Goal: Information Seeking & Learning: Learn about a topic

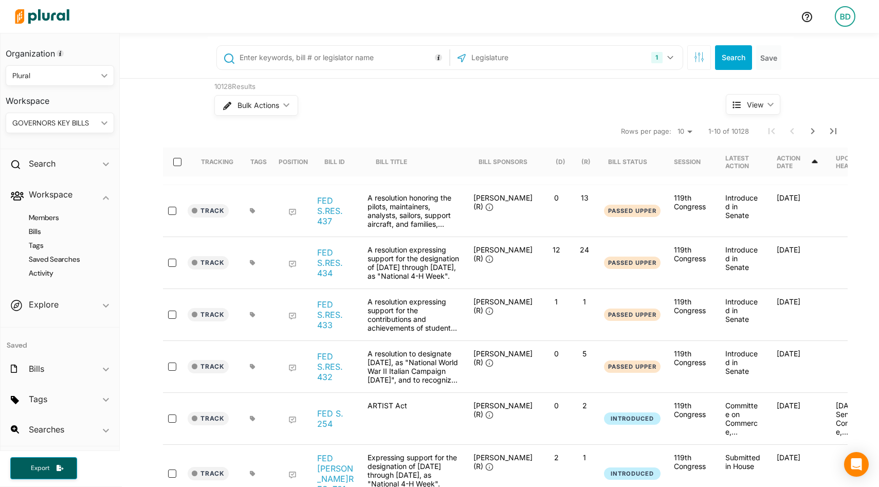
click at [255, 53] on input "text" at bounding box center [342, 58] width 208 height 20
type input "reparations"
click at [677, 55] on button "1" at bounding box center [663, 58] width 32 height 20
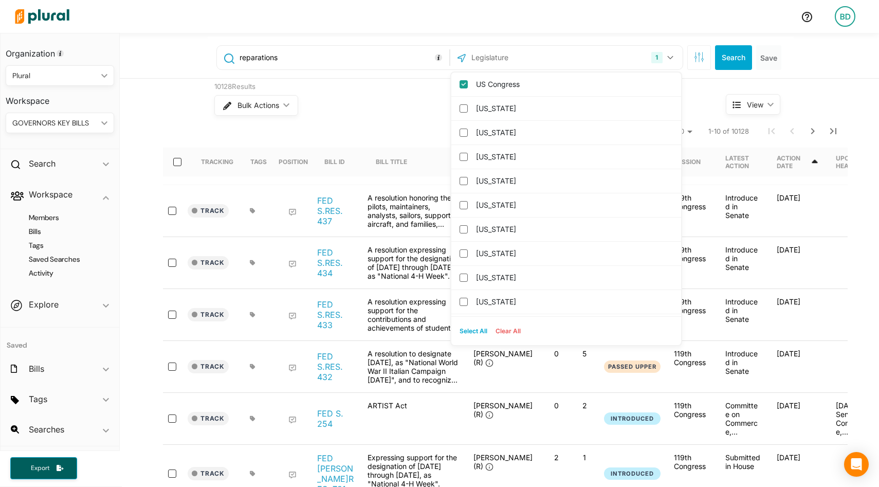
click at [475, 329] on button "Select All" at bounding box center [473, 330] width 36 height 15
checkbox input "true"
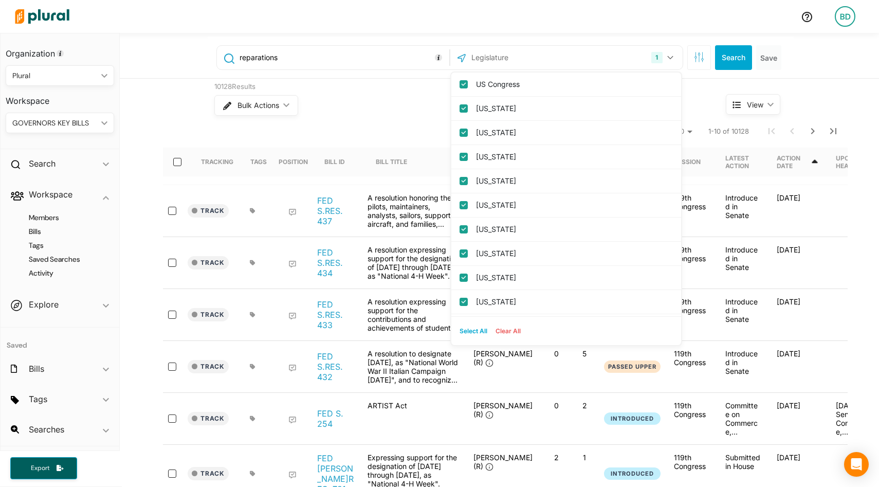
checkbox input "true"
checkbox columbia "true"
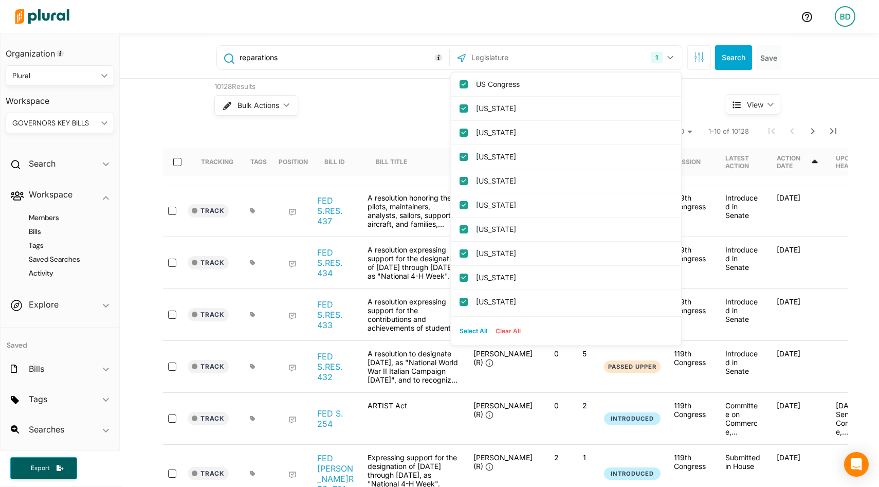
checkbox input "true"
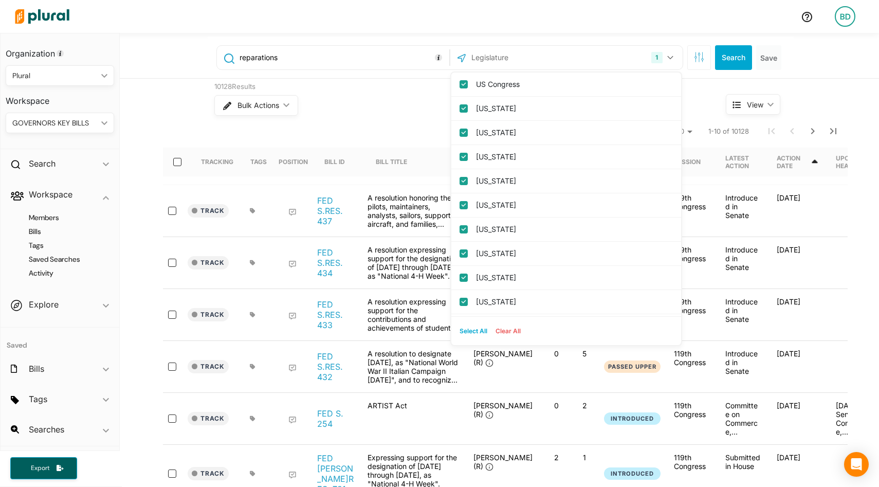
checkbox input "true"
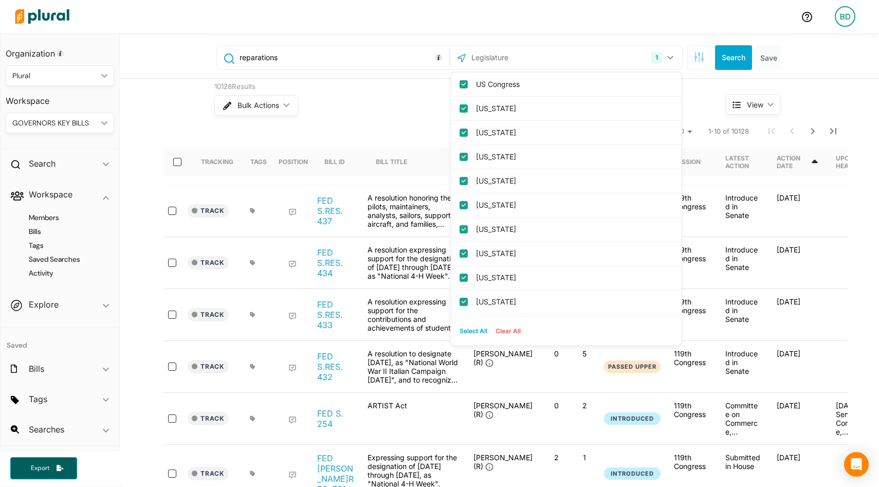
checkbox input "true"
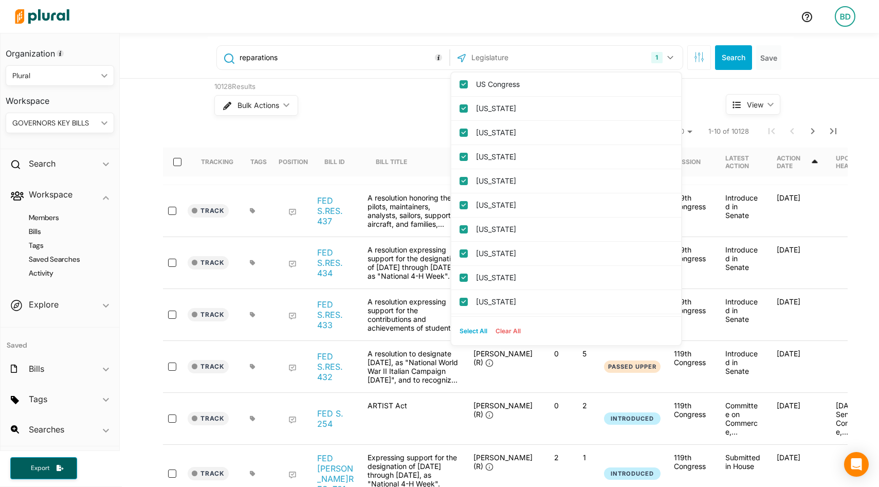
checkbox input "true"
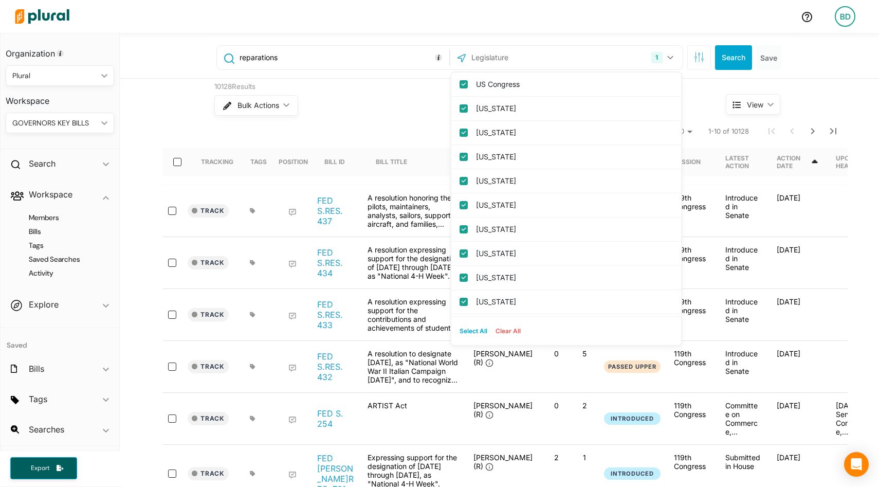
checkbox input "true"
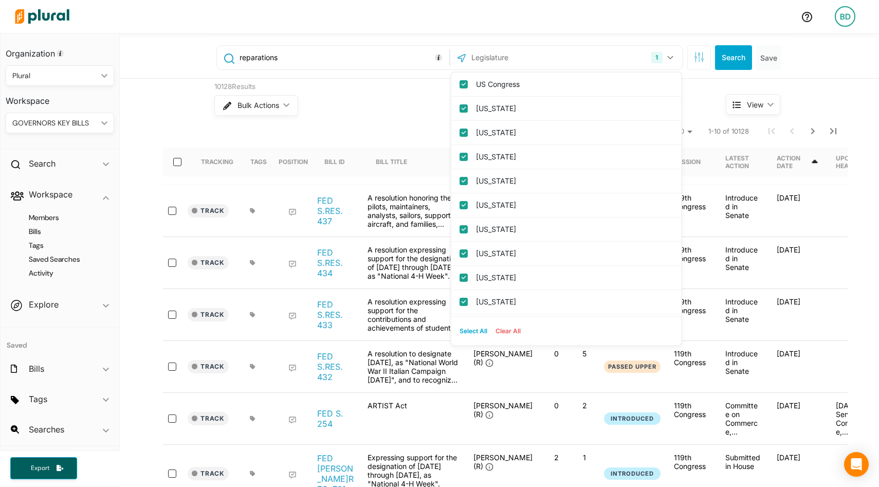
checkbox input "true"
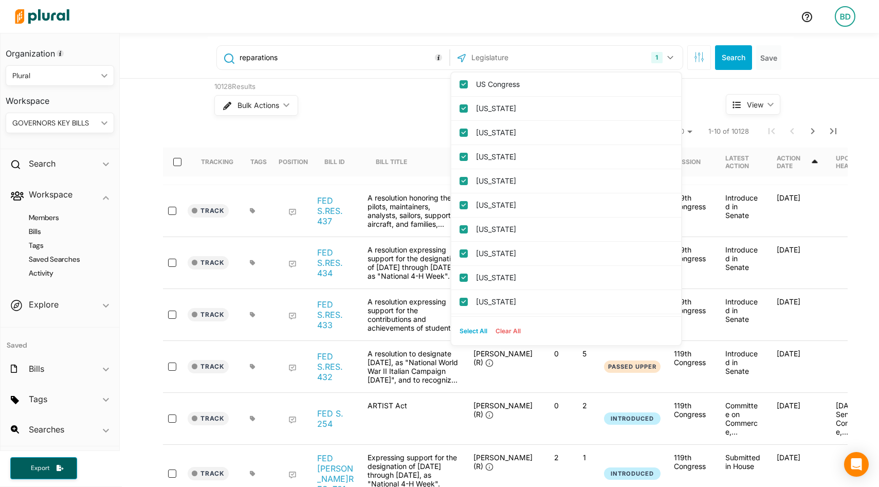
checkbox input "true"
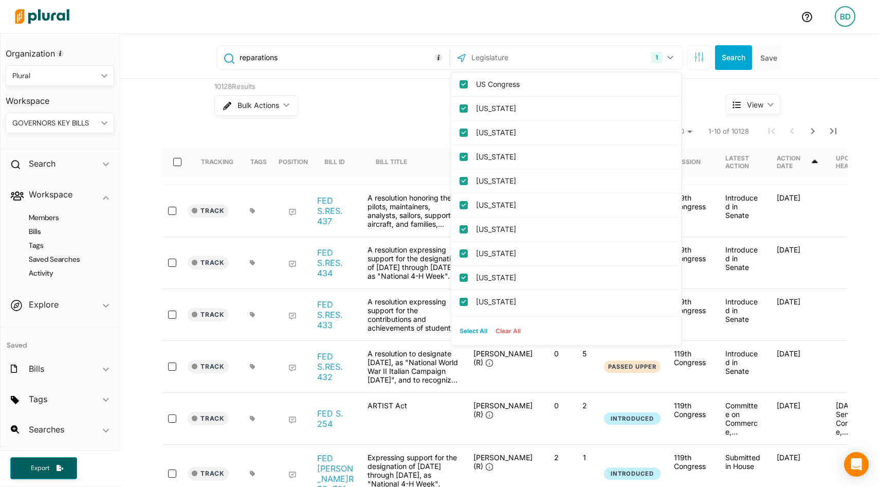
checkbox input "true"
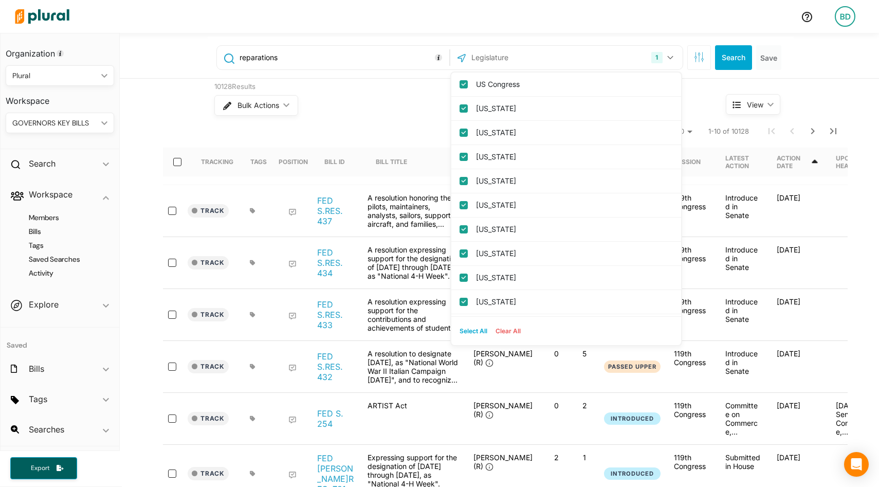
checkbox input "true"
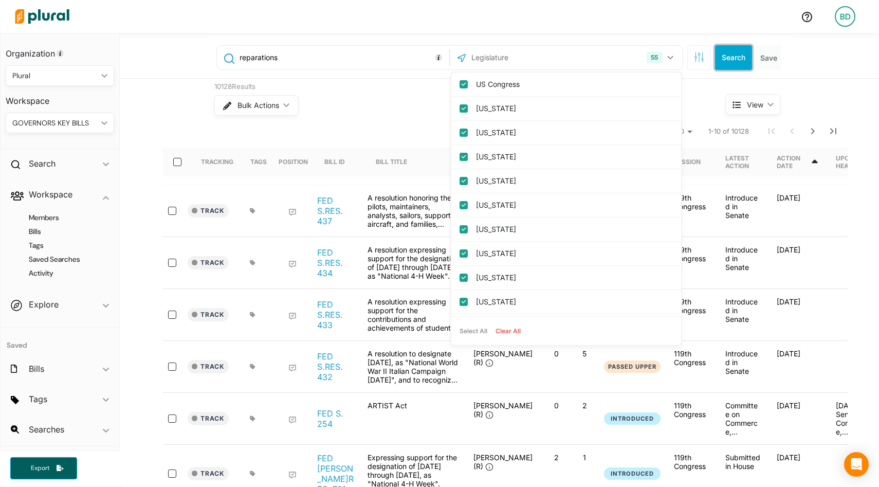
click at [735, 52] on button "Search" at bounding box center [733, 57] width 37 height 25
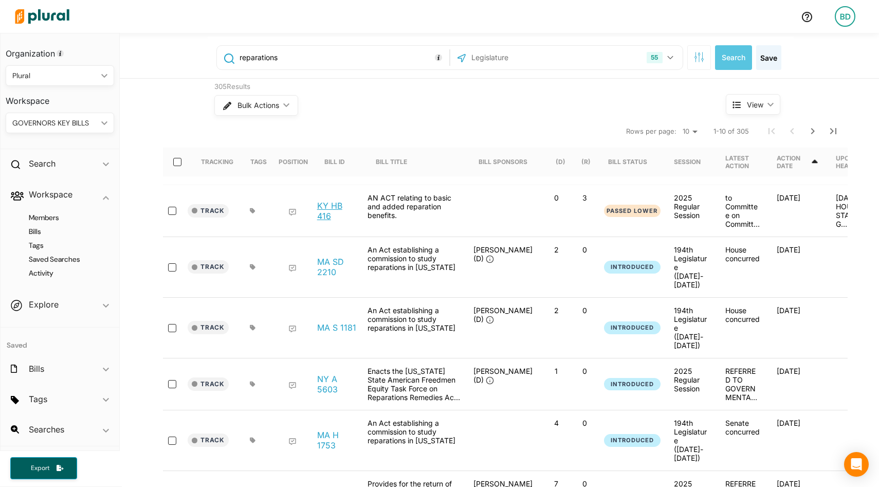
click at [330, 206] on link "KY HB 416" at bounding box center [336, 210] width 39 height 21
click at [287, 58] on input "reparations" at bounding box center [342, 58] width 208 height 20
click at [252, 54] on input "reparations" at bounding box center [342, 58] width 208 height 20
paste input "Reparations"
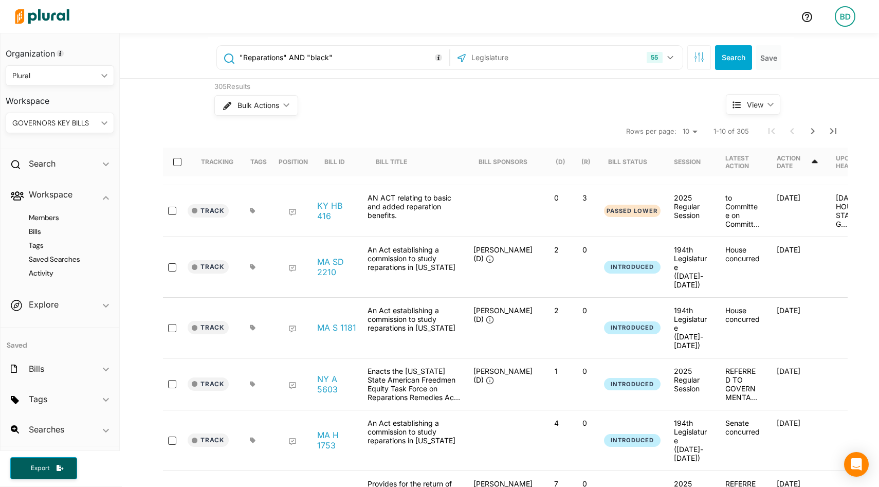
type input ""Reparations" AND "black""
